Goal: Information Seeking & Learning: Compare options

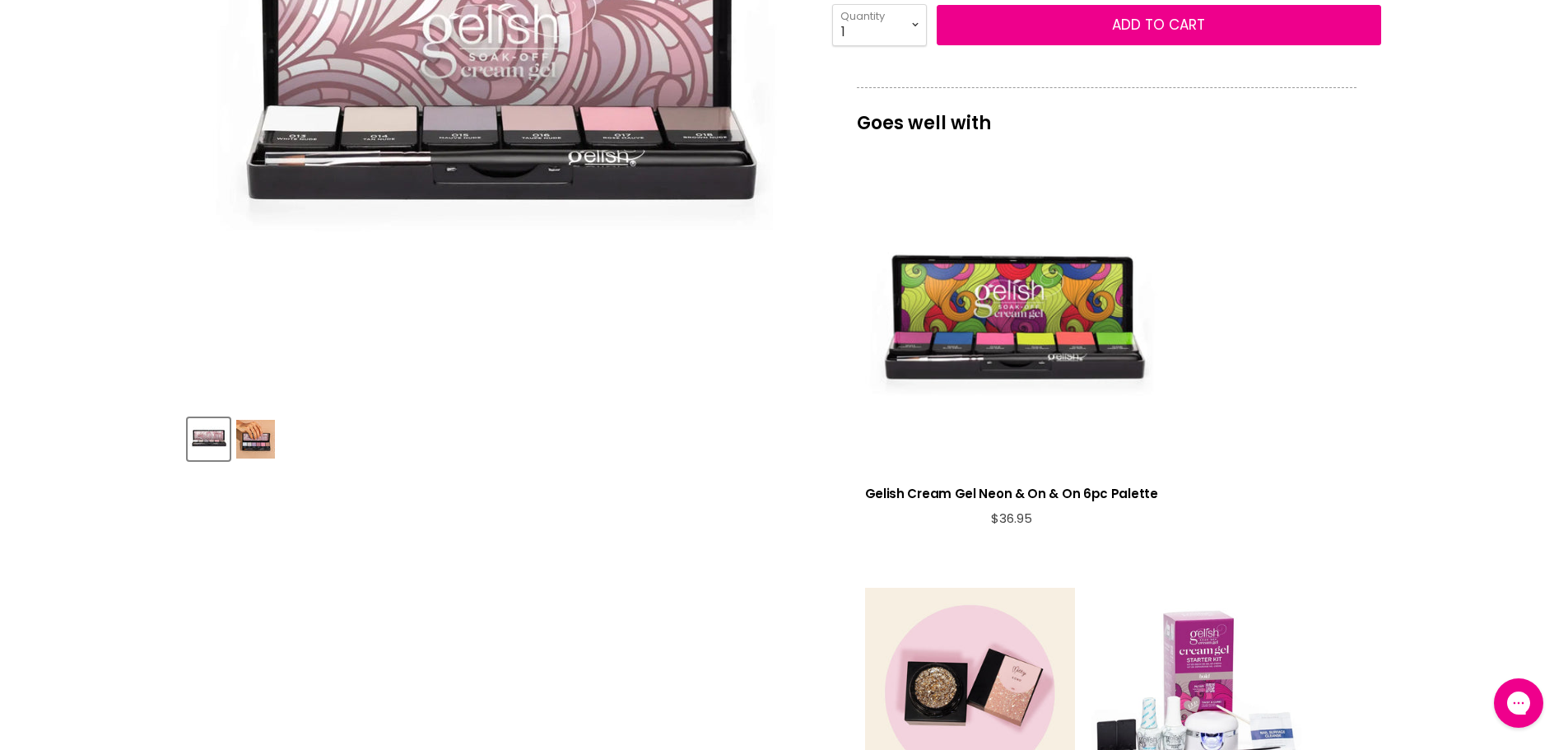
click at [270, 457] on img "Product thumbnails" at bounding box center [256, 439] width 38 height 39
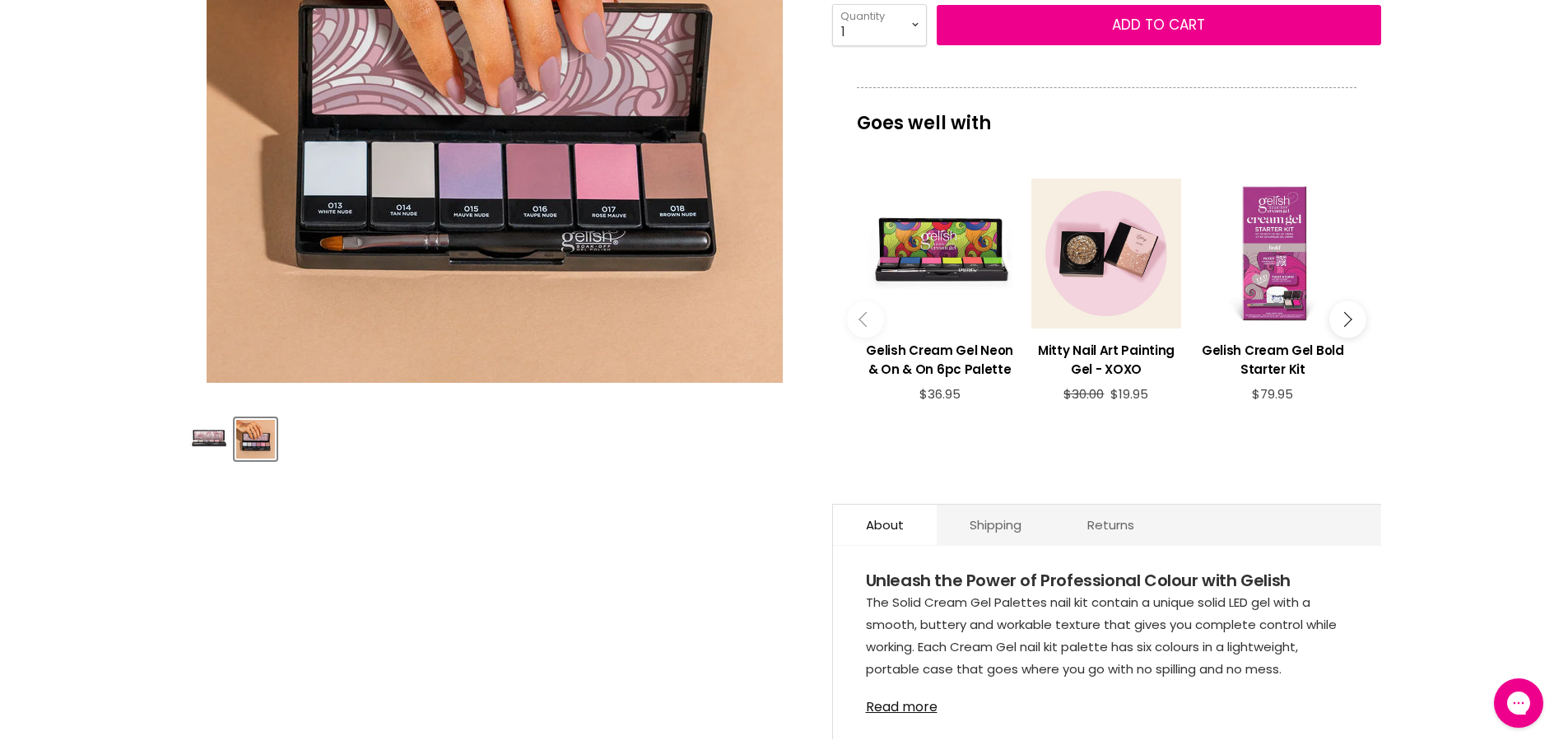
click at [1283, 293] on div "Main content" at bounding box center [1272, 253] width 149 height 149
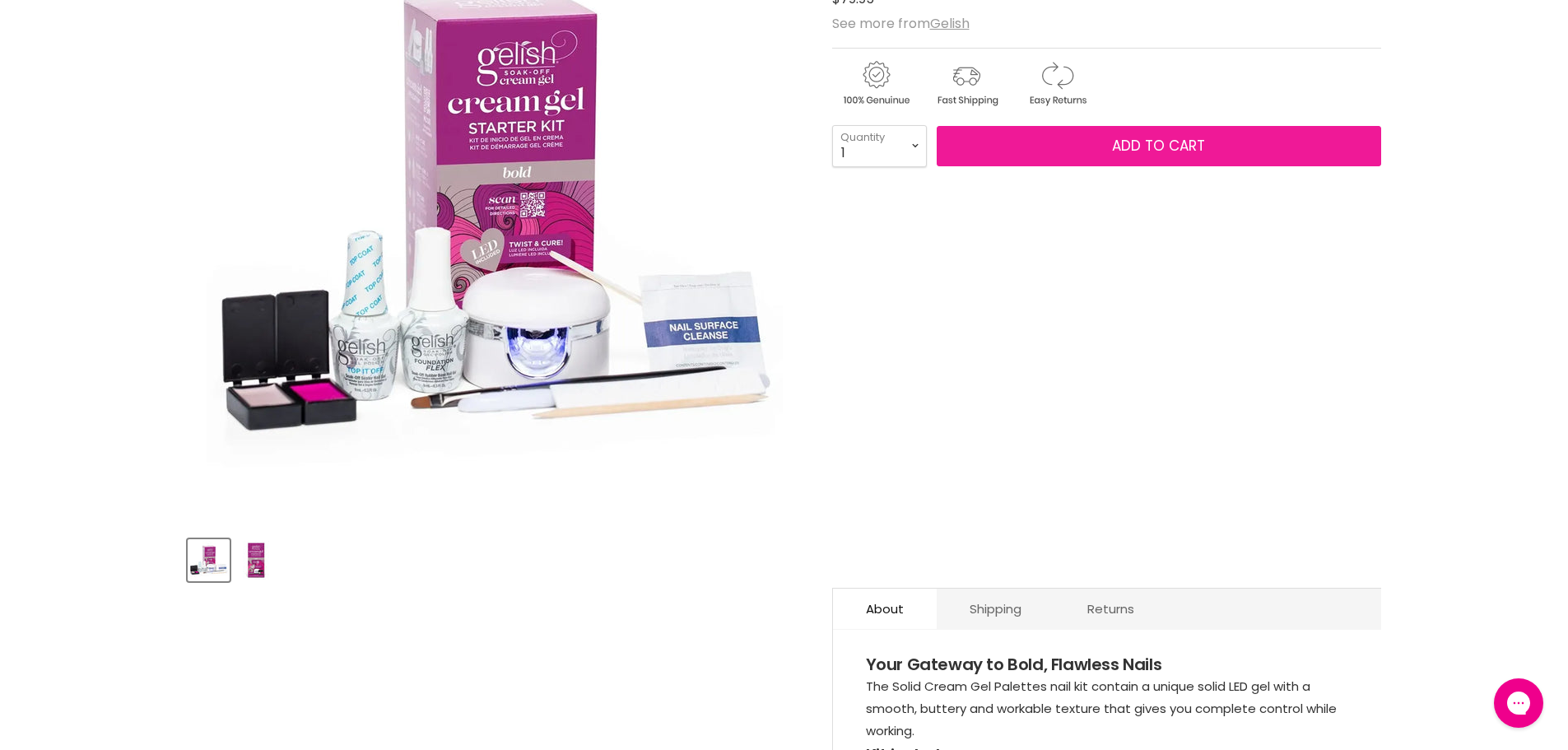
scroll to position [329, 0]
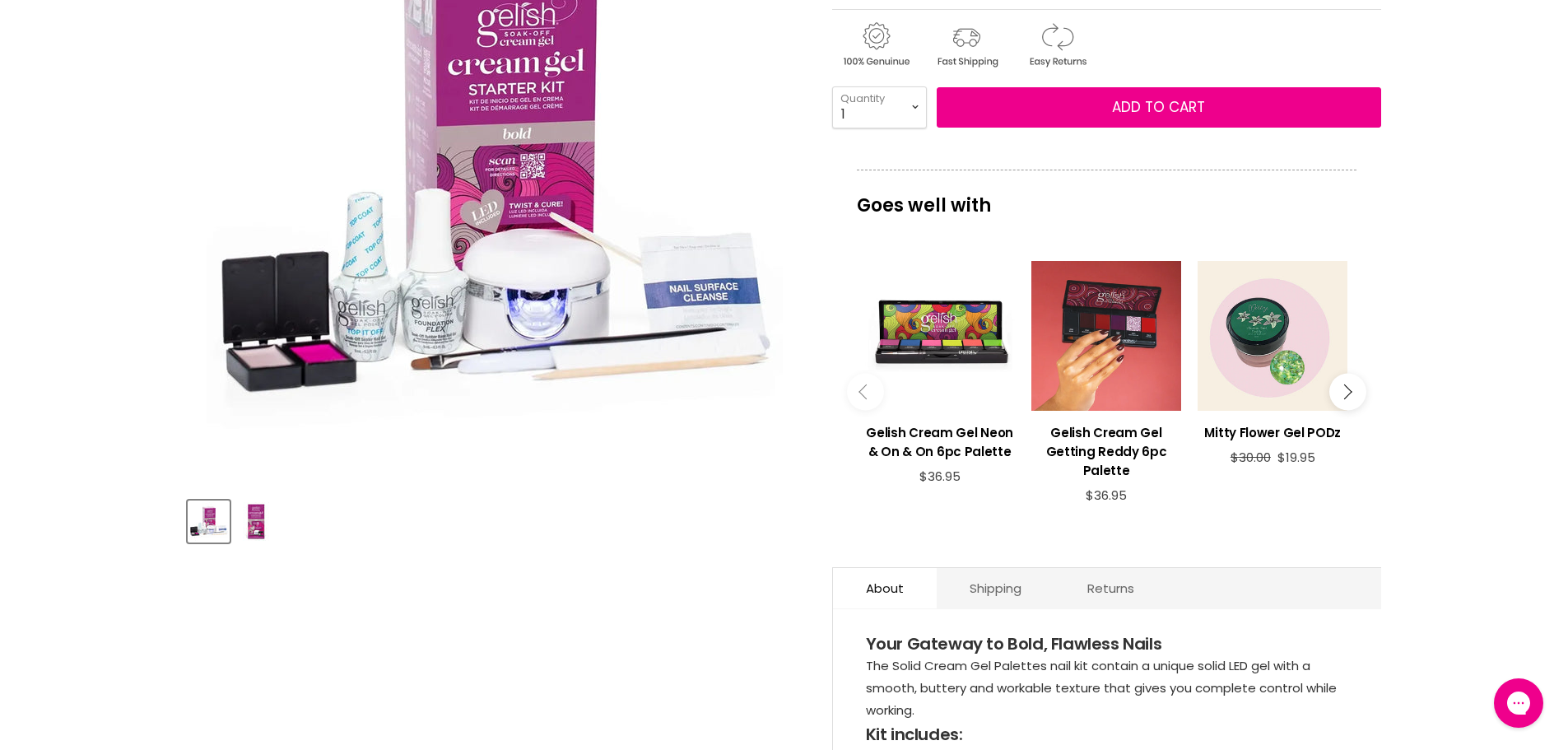
click at [1107, 384] on div "Main content" at bounding box center [1105, 336] width 149 height 149
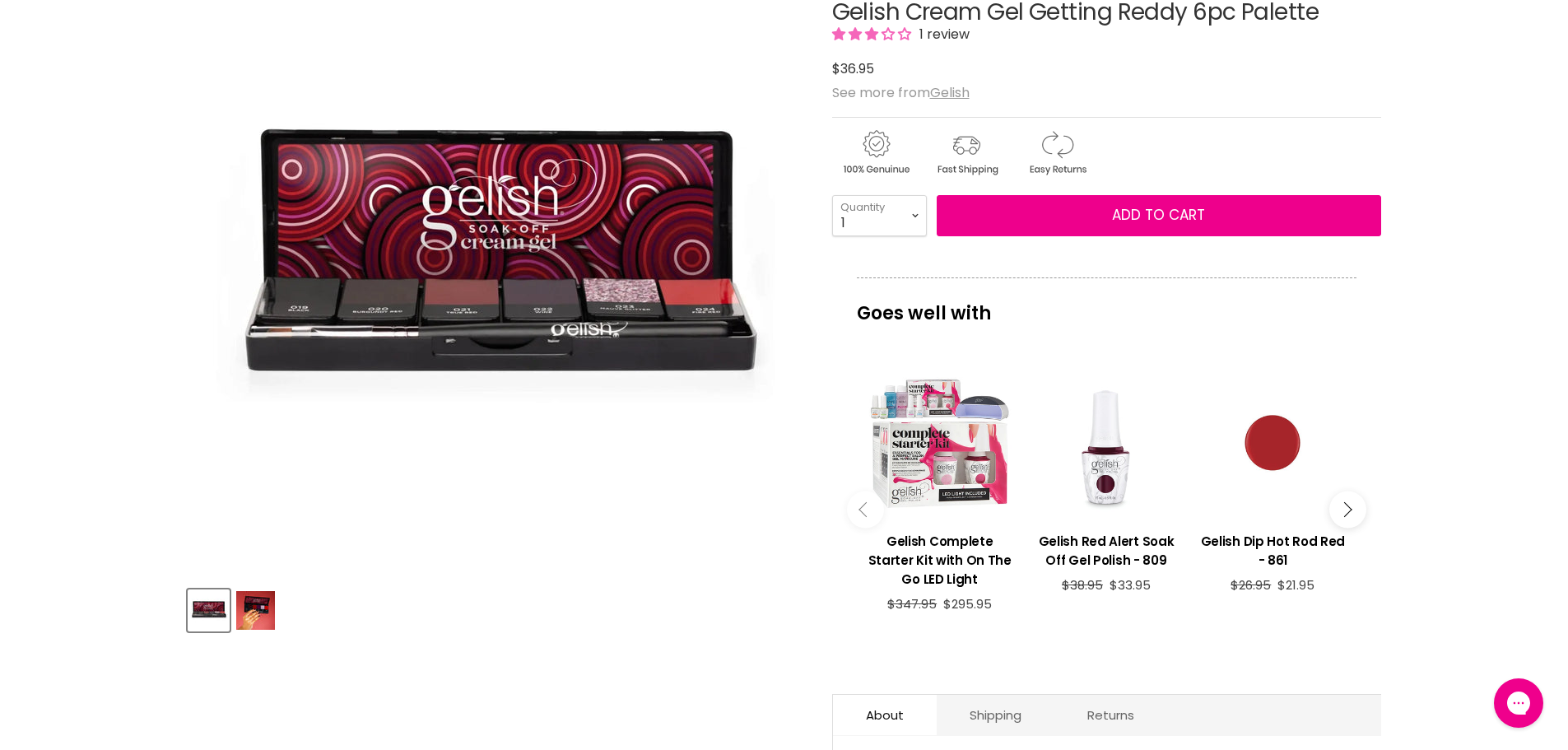
scroll to position [165, 0]
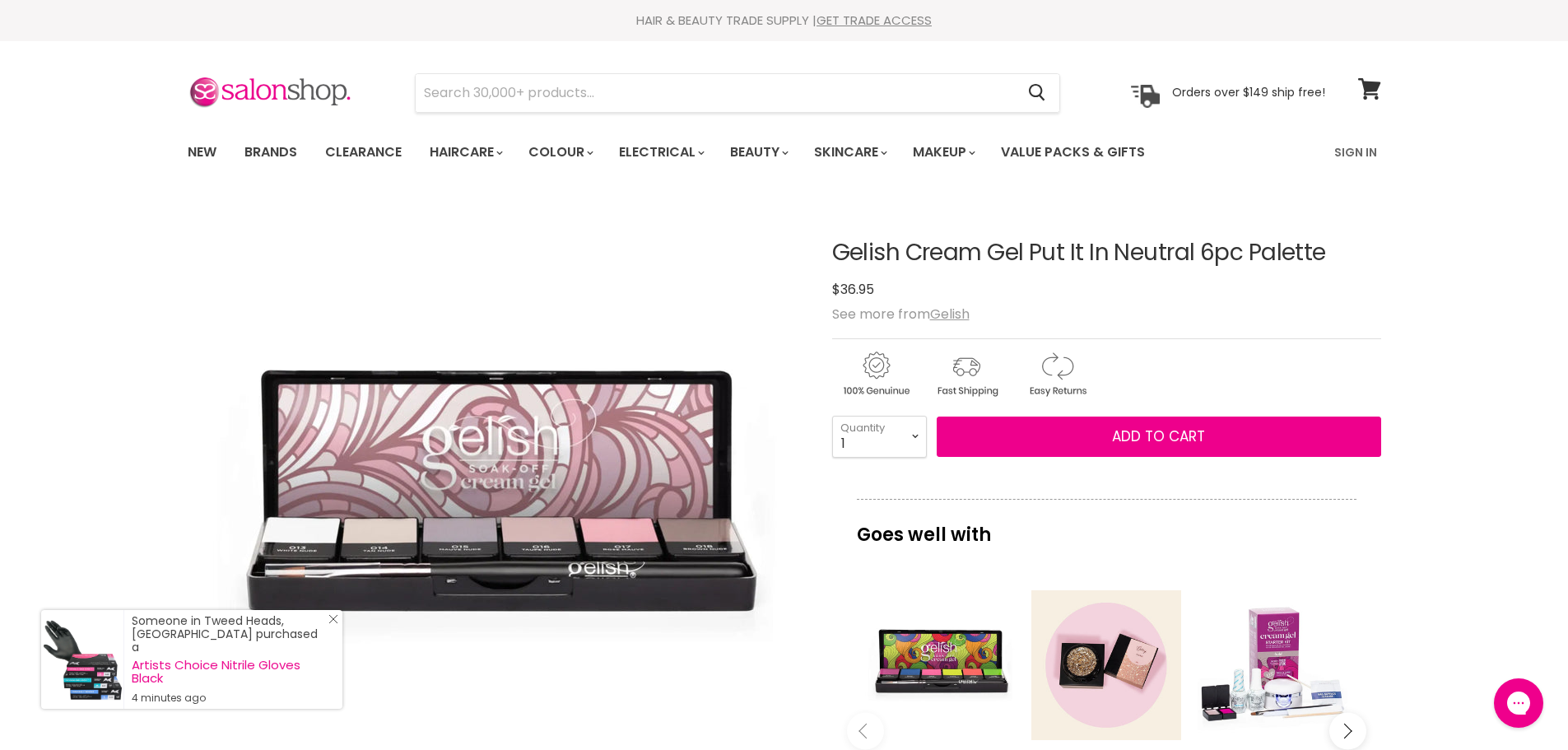
click at [332, 631] on link "Close Icon" at bounding box center [330, 623] width 16 height 17
